Goal: Task Accomplishment & Management: Use online tool/utility

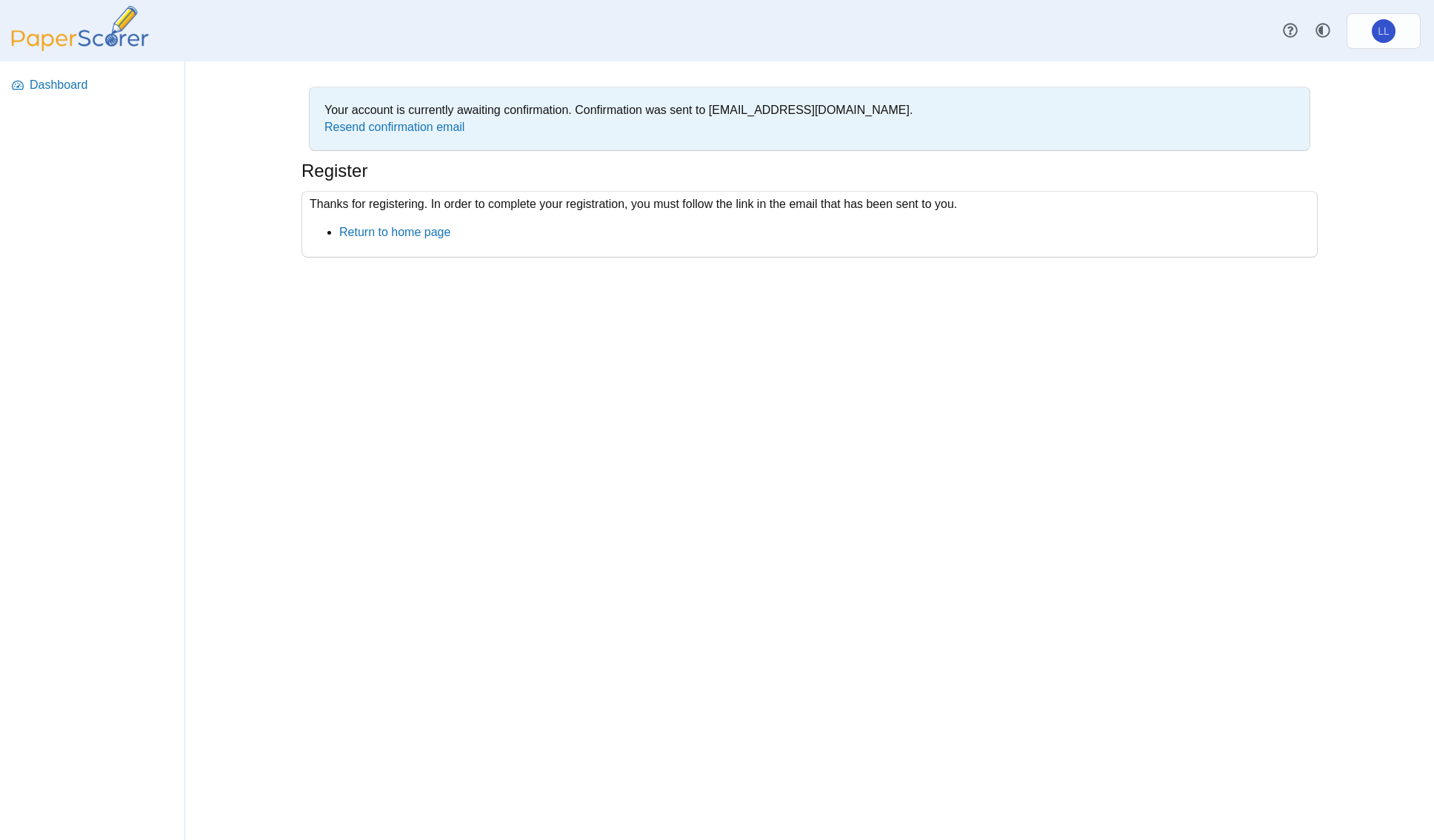
click at [379, 492] on div "Your account is currently awaiting confirmation. Confirmation was sent to lluk@…" at bounding box center [809, 450] width 1111 height 779
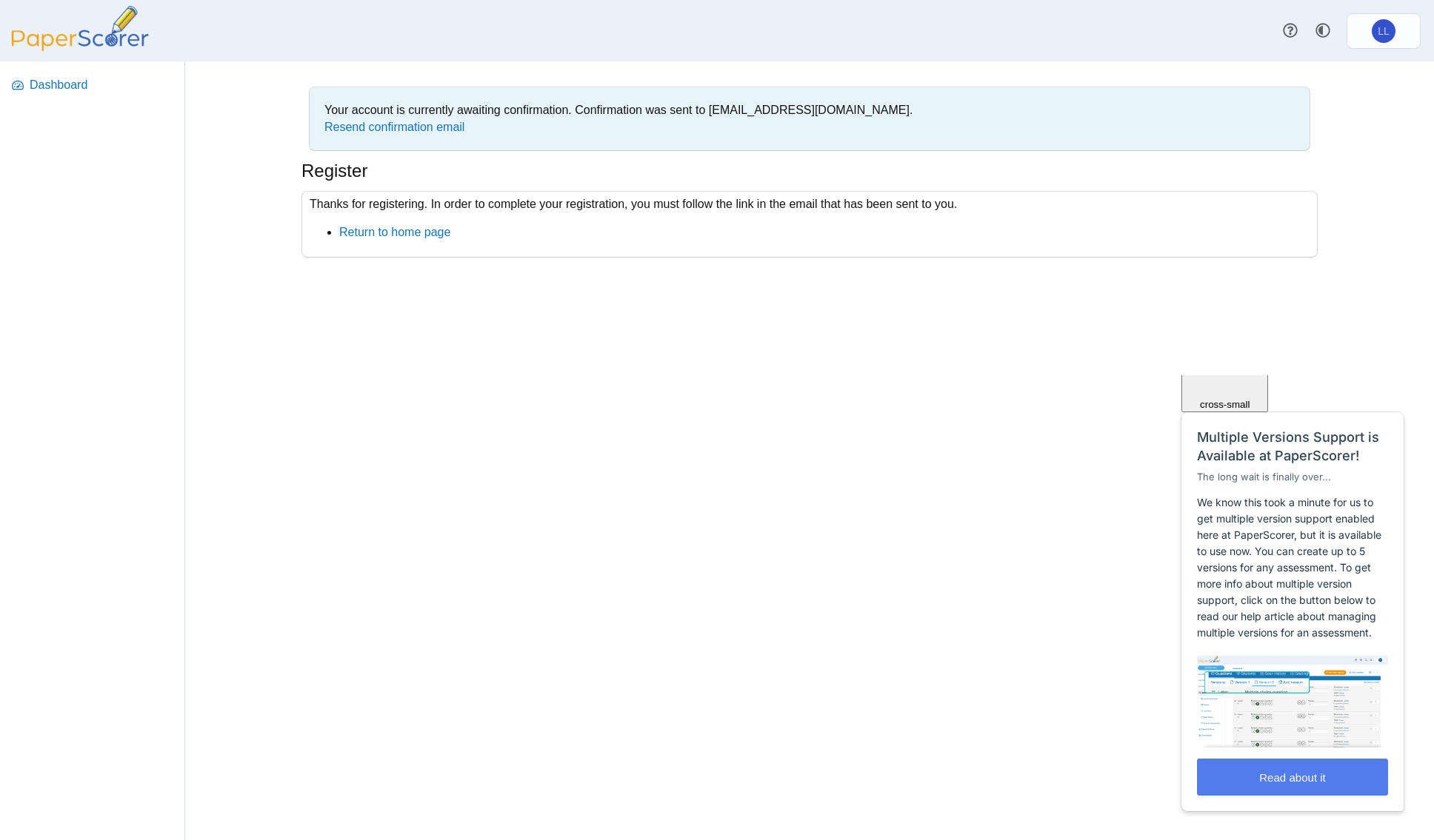
click at [694, 437] on div "Your account is currently awaiting confirmation. Confirmation was sent to lluk@…" at bounding box center [809, 450] width 1111 height 779
click at [381, 128] on link "Resend confirmation email" at bounding box center [394, 127] width 140 height 12
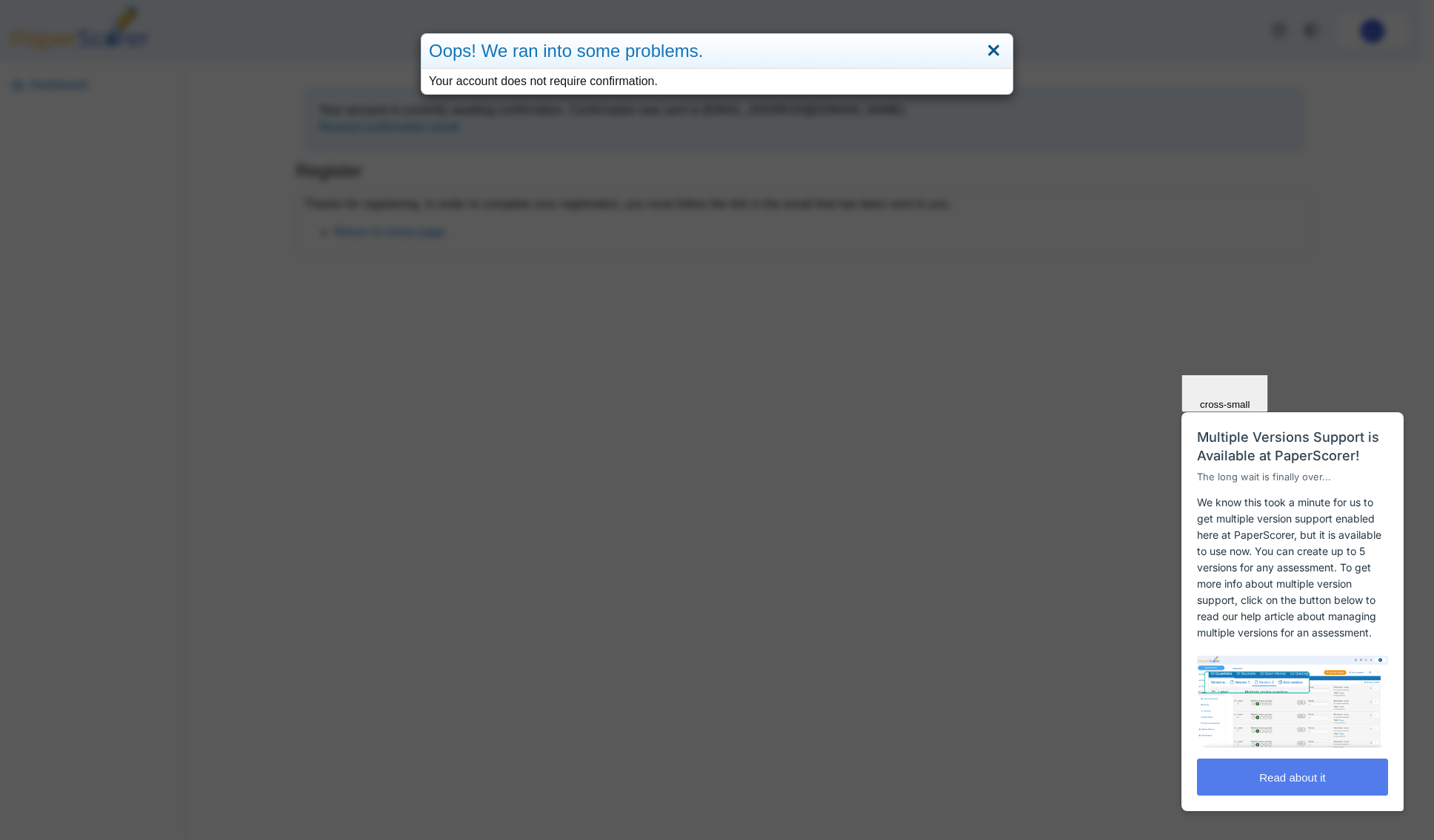
click at [989, 52] on link "Close" at bounding box center [994, 51] width 23 height 25
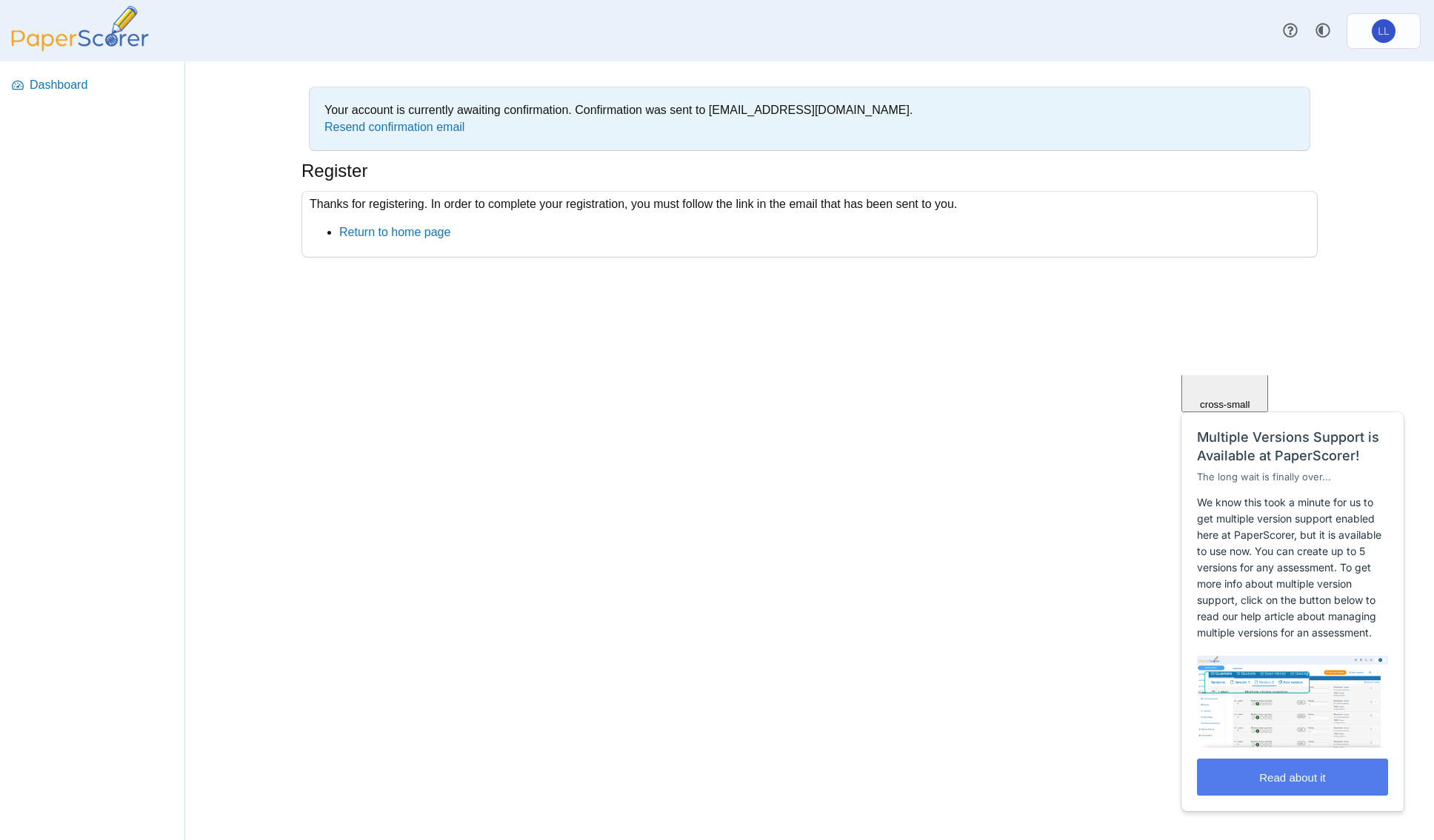
click at [445, 470] on div "Your account is currently awaiting confirmation. Confirmation was sent to lluk@…" at bounding box center [809, 450] width 1111 height 779
click at [394, 238] on link "Return to home page" at bounding box center [394, 232] width 111 height 12
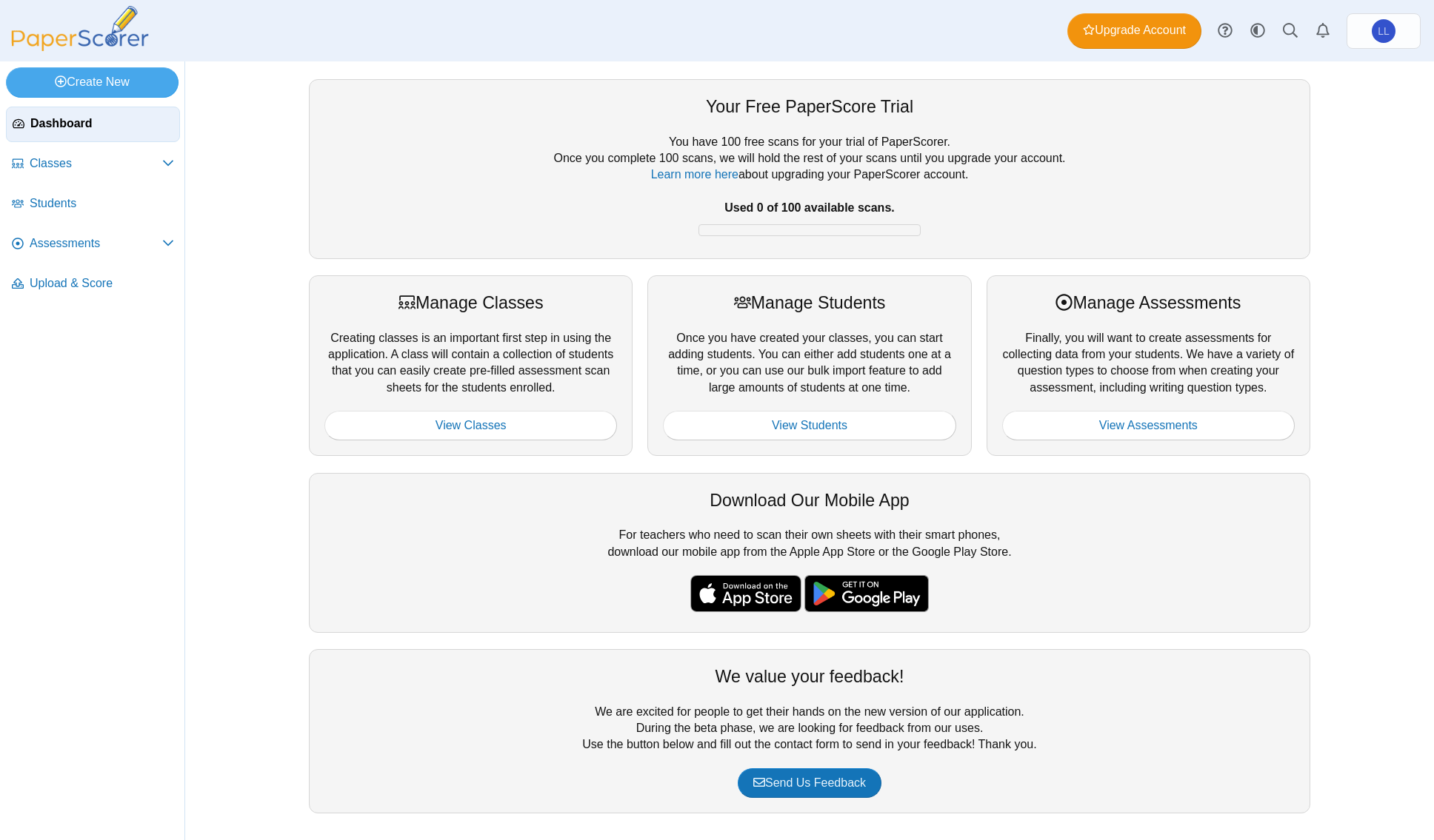
click at [270, 246] on div "Your Free PaperScore Trial You have 100 free scans for your trial of PaperScore…" at bounding box center [809, 450] width 1111 height 779
click at [163, 162] on icon at bounding box center [168, 162] width 12 height 12
click at [100, 81] on link "Create New" at bounding box center [92, 82] width 172 height 29
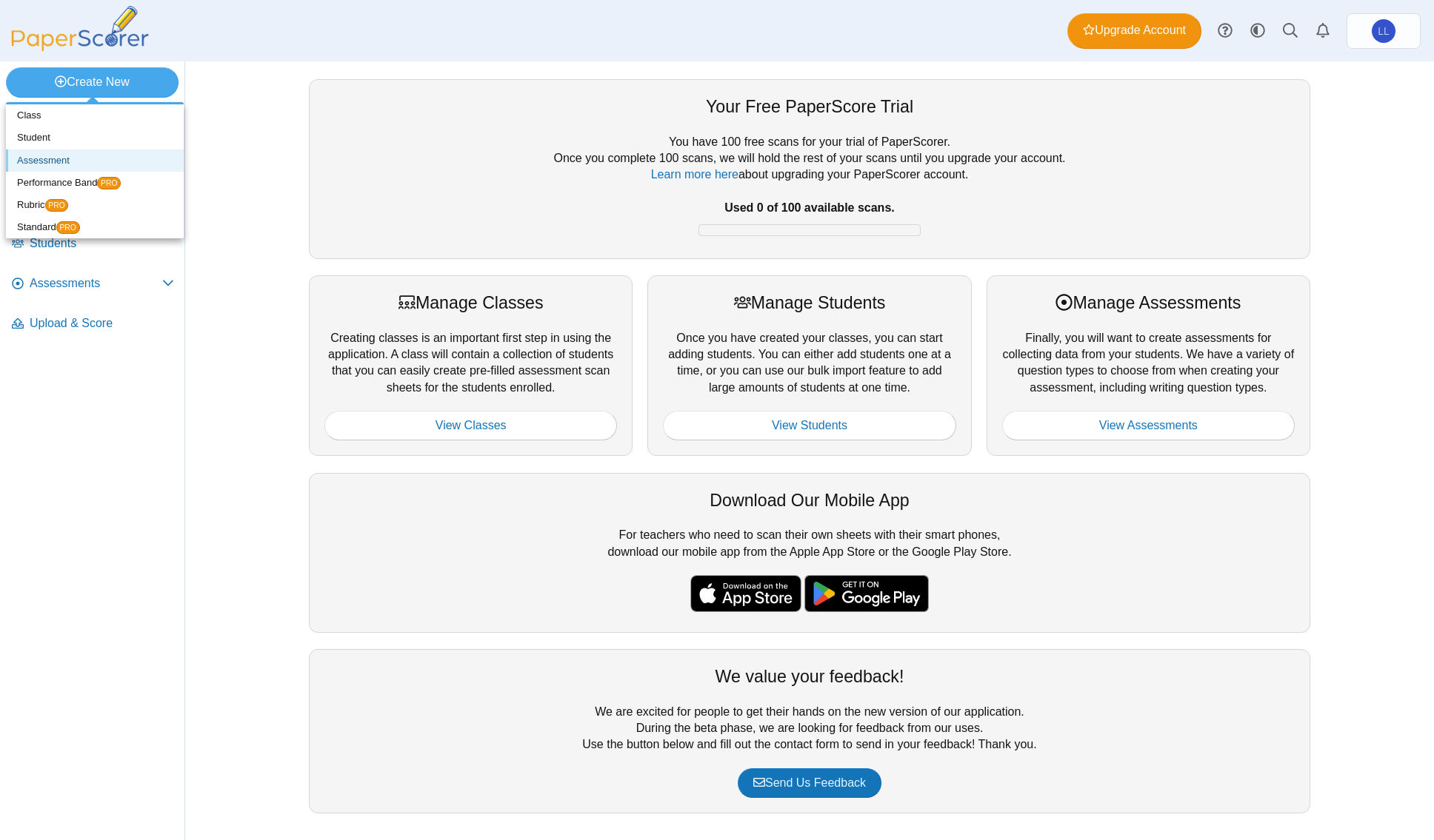
click at [56, 162] on link "Assessment" at bounding box center [95, 160] width 178 height 22
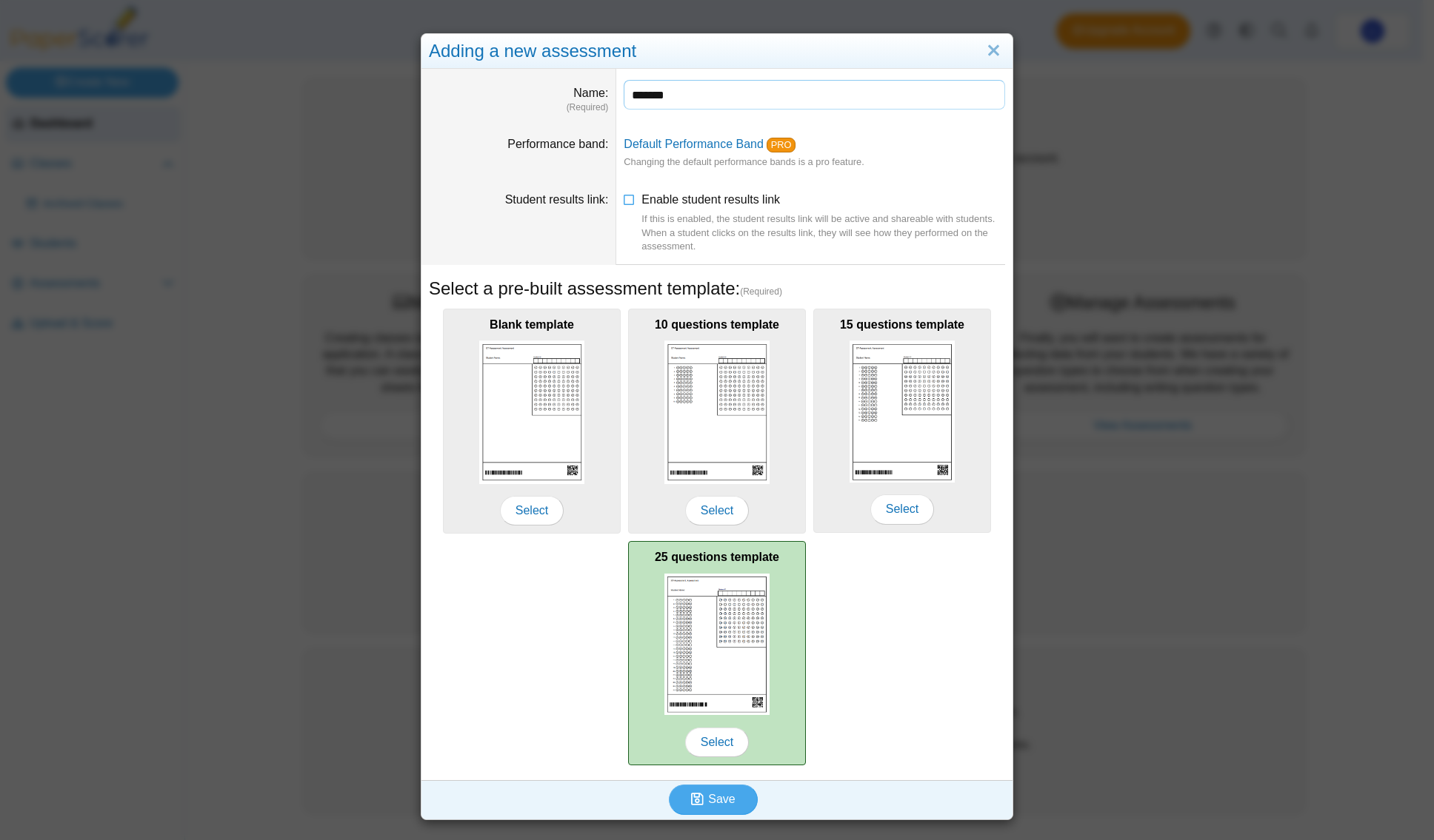
type input "*******"
click at [724, 626] on img at bounding box center [717, 645] width 105 height 142
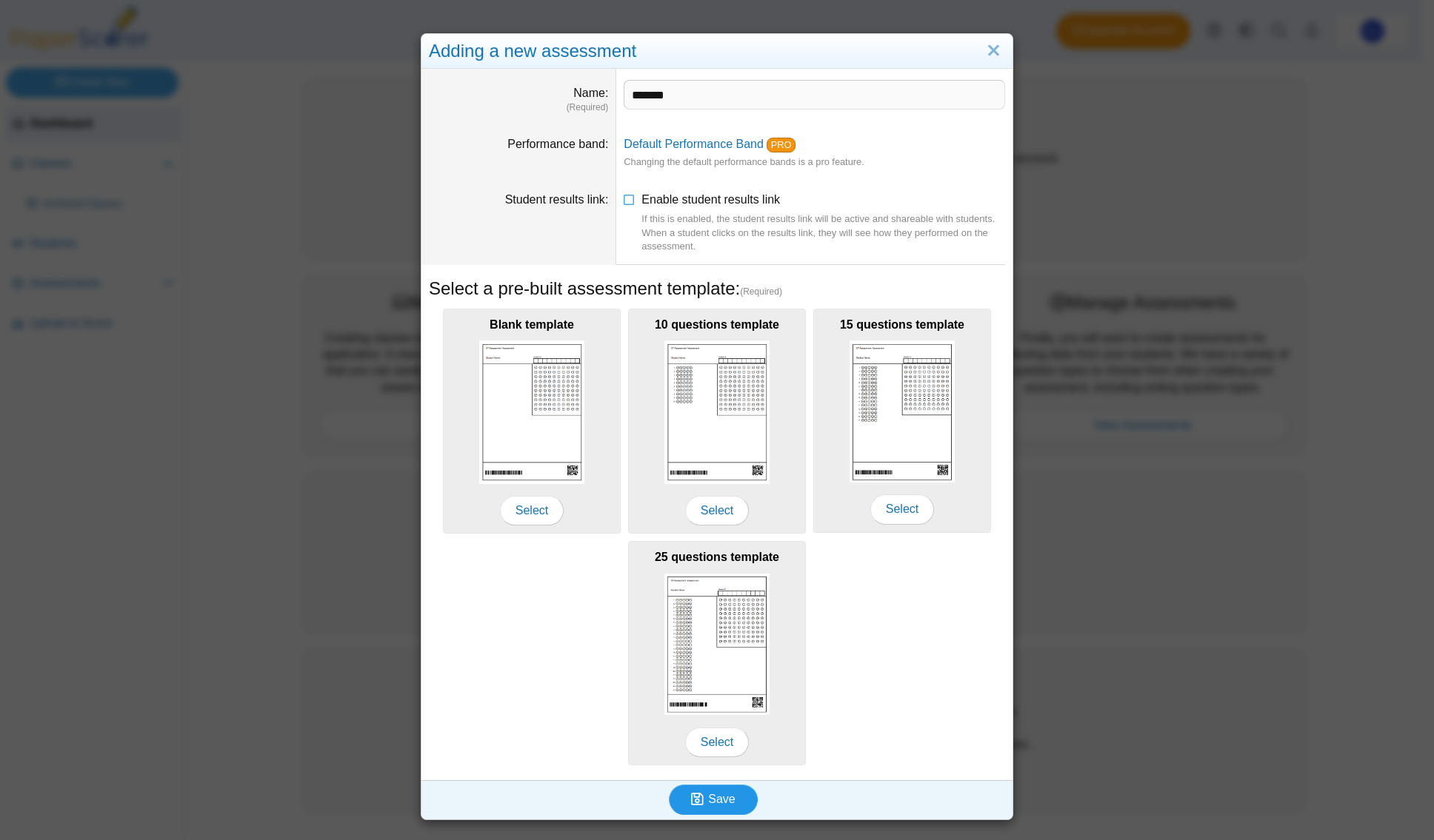
click at [724, 800] on span "Save" at bounding box center [721, 799] width 27 height 12
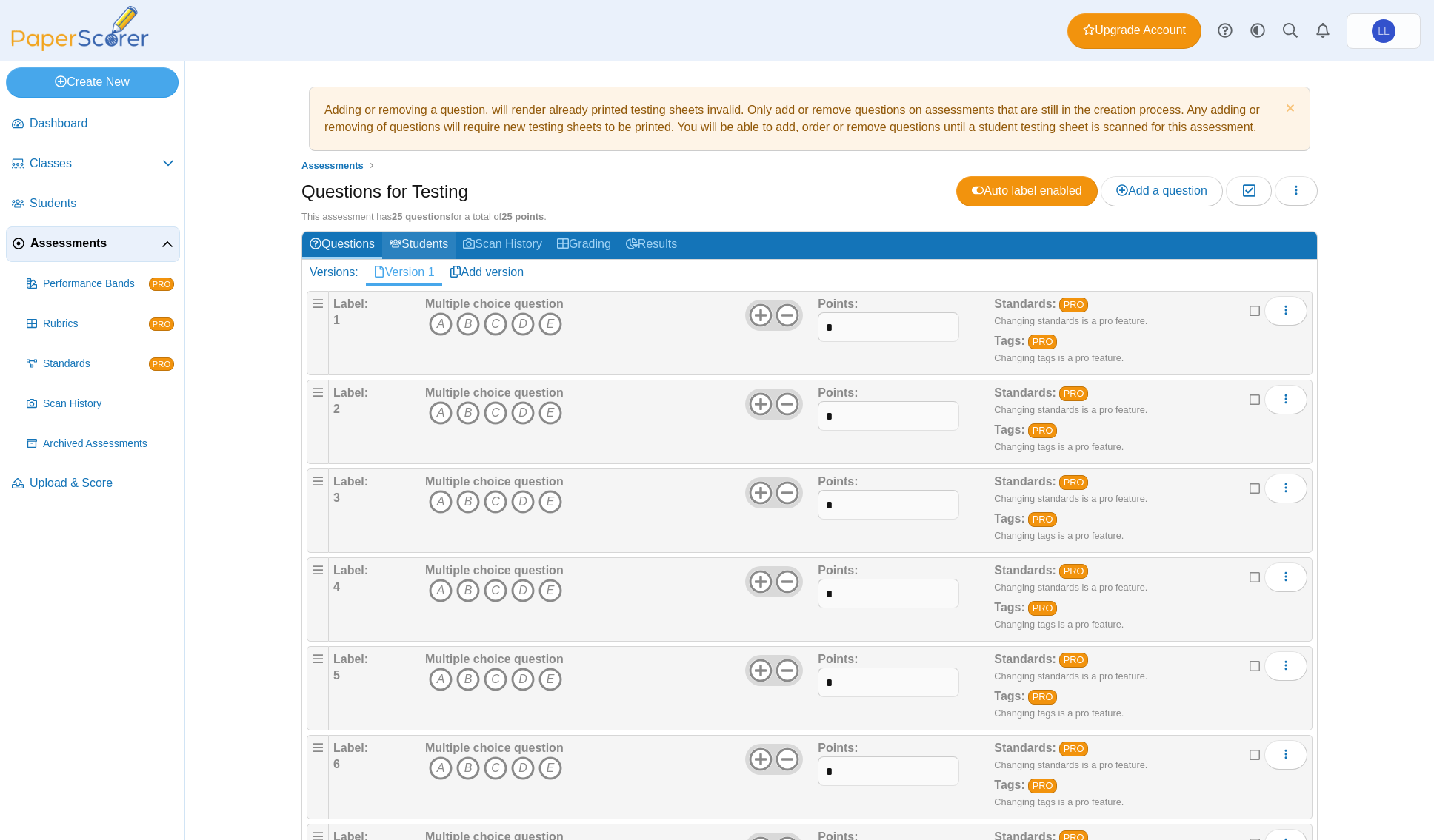
click at [427, 240] on link "Students" at bounding box center [418, 245] width 74 height 28
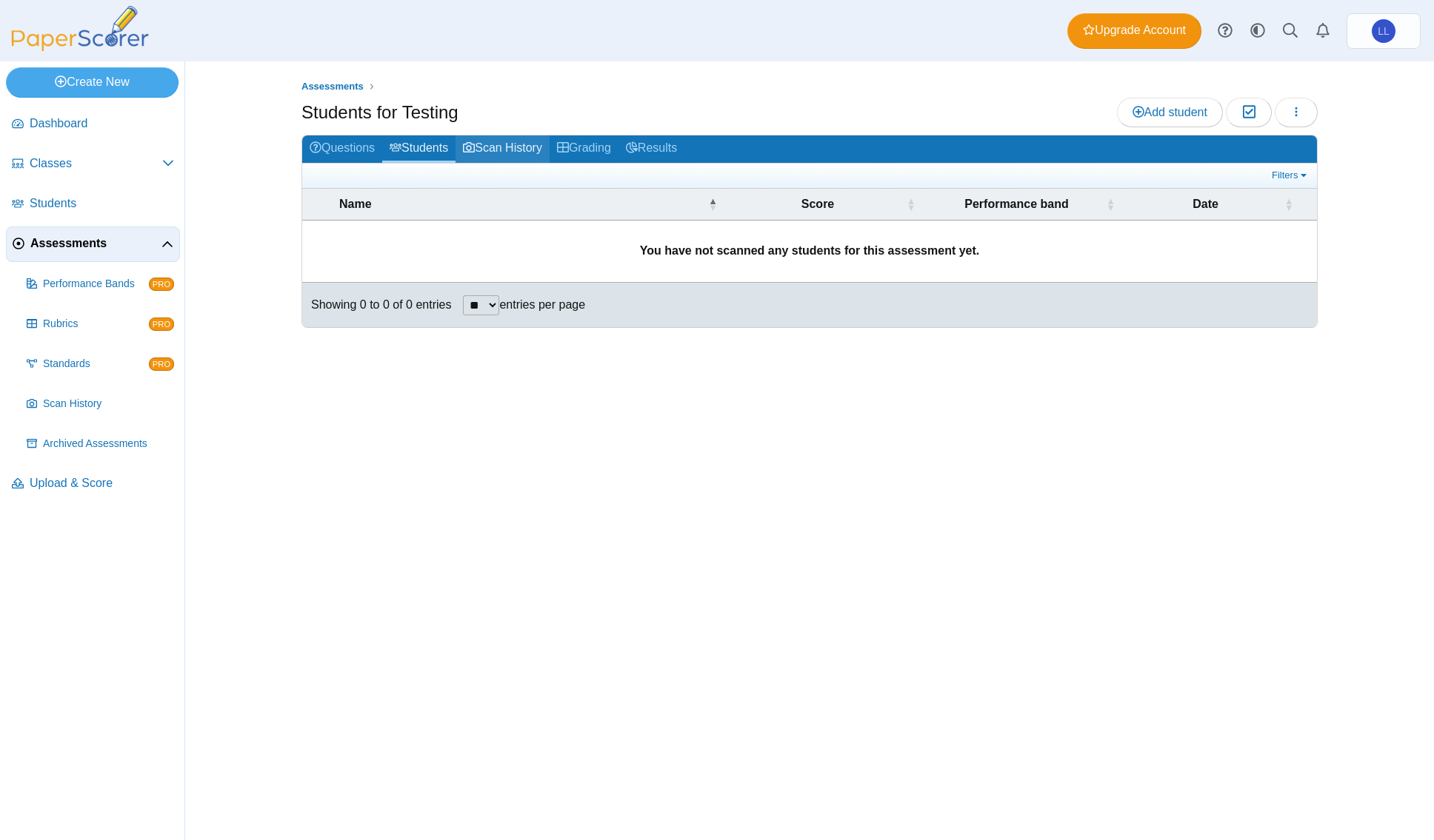
click at [517, 145] on link "Scan History" at bounding box center [503, 149] width 94 height 28
click at [601, 143] on link "Grading" at bounding box center [585, 149] width 69 height 28
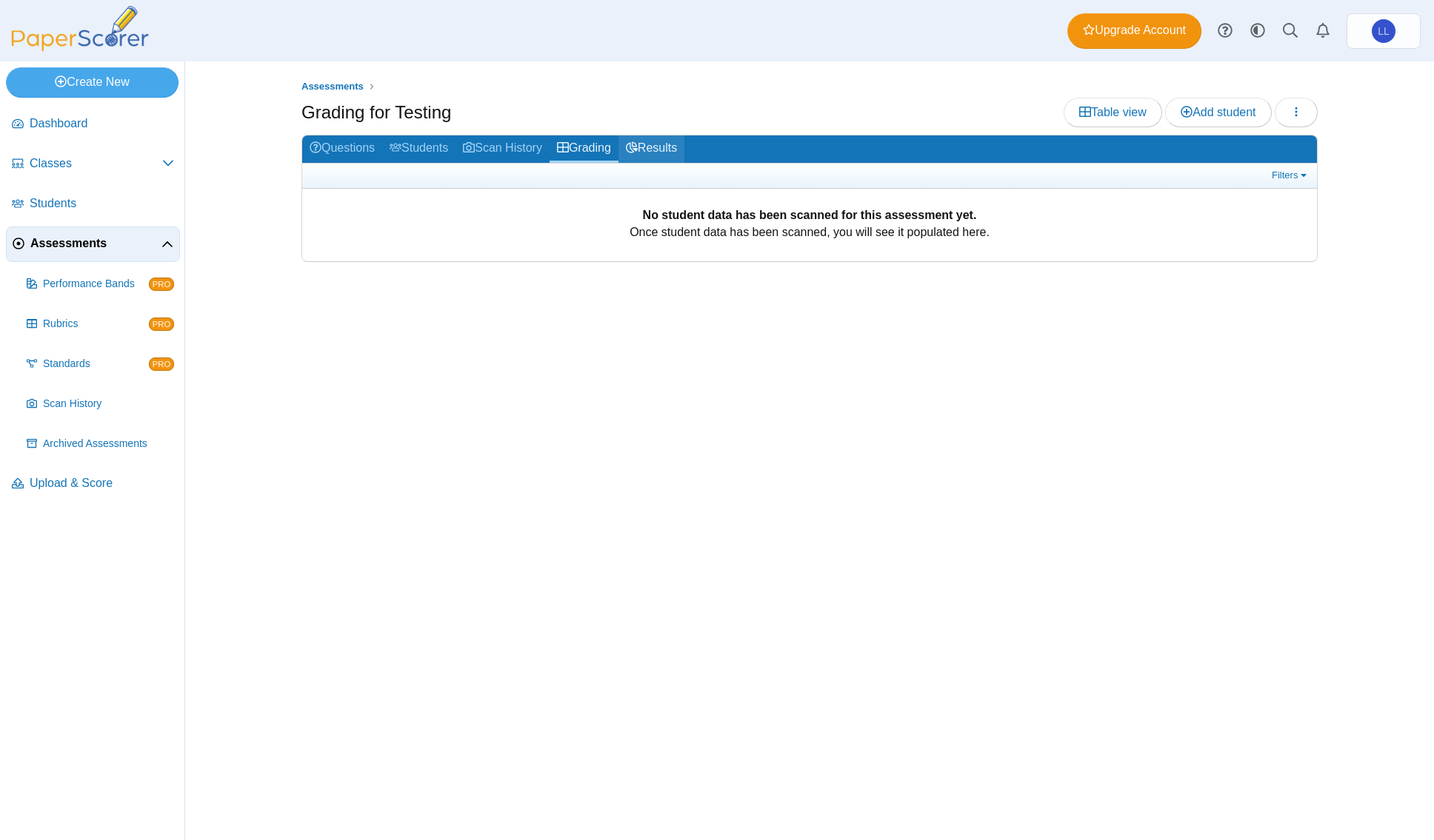
click at [657, 152] on link "Results" at bounding box center [651, 149] width 66 height 28
click at [349, 152] on link "Questions" at bounding box center [342, 149] width 80 height 28
